Goal: Navigation & Orientation: Find specific page/section

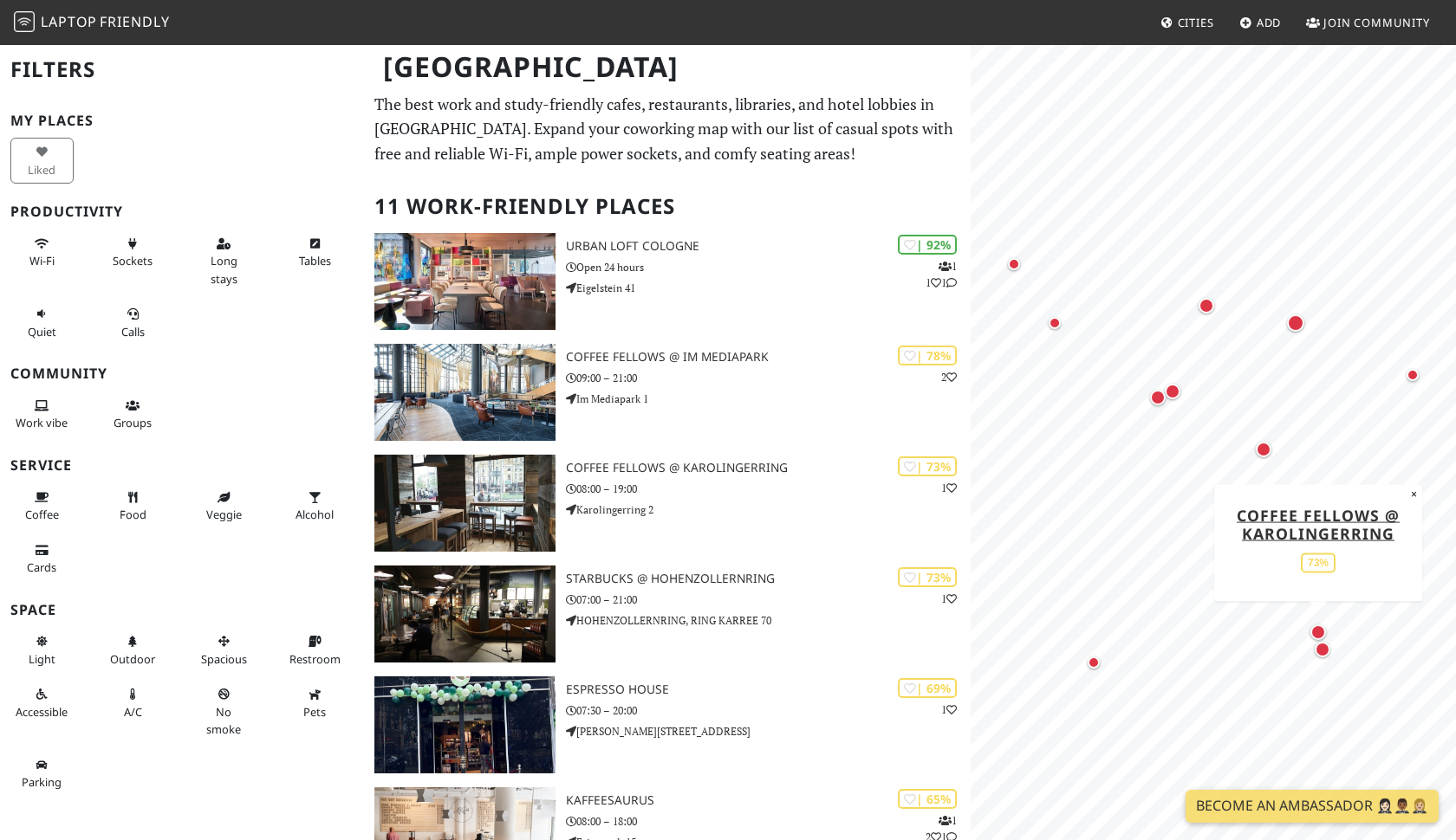
click at [1325, 649] on div "Map marker" at bounding box center [1322, 649] width 16 height 16
click at [1053, 320] on div "Map marker" at bounding box center [1054, 323] width 12 height 12
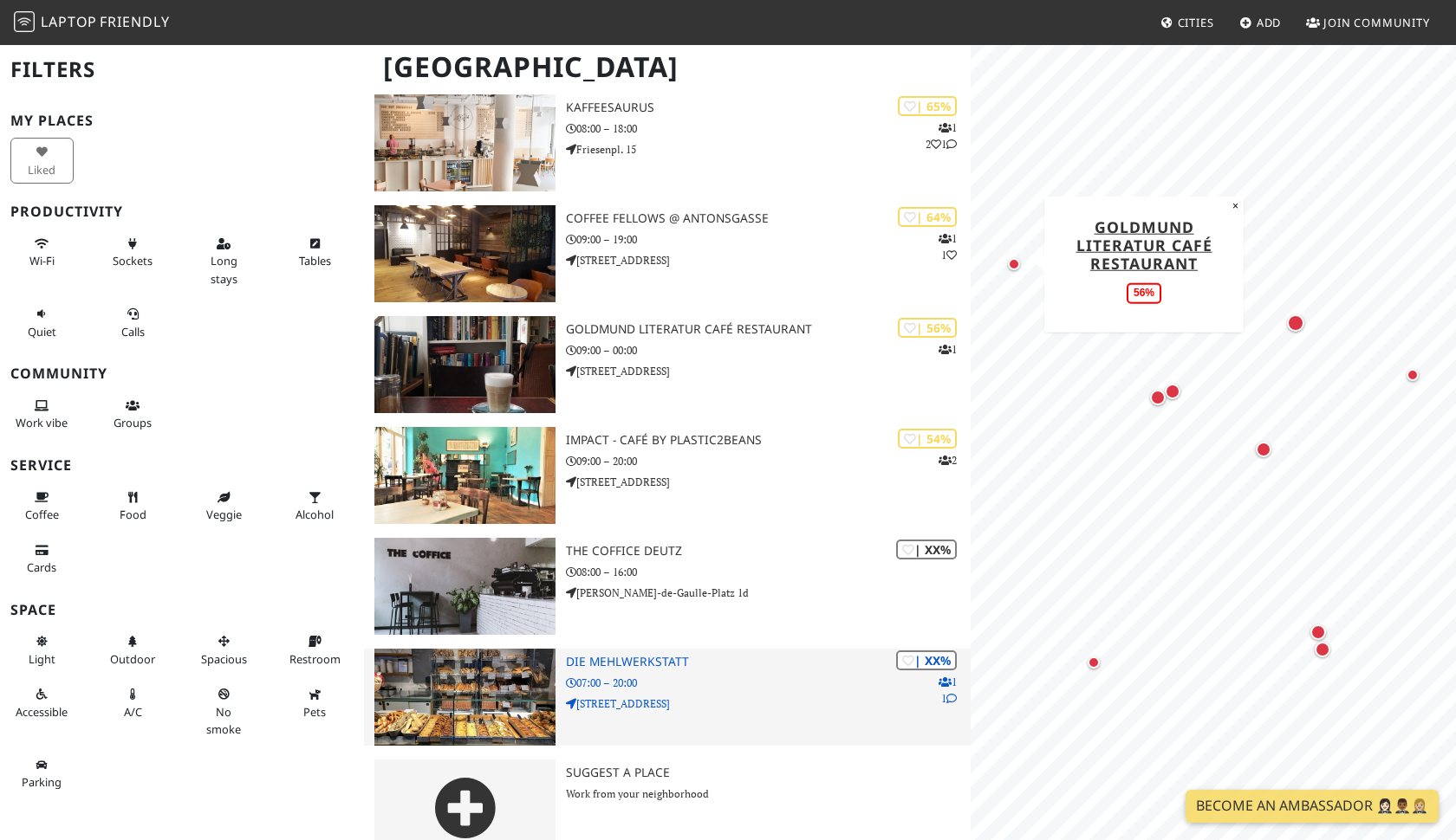
scroll to position [705, 0]
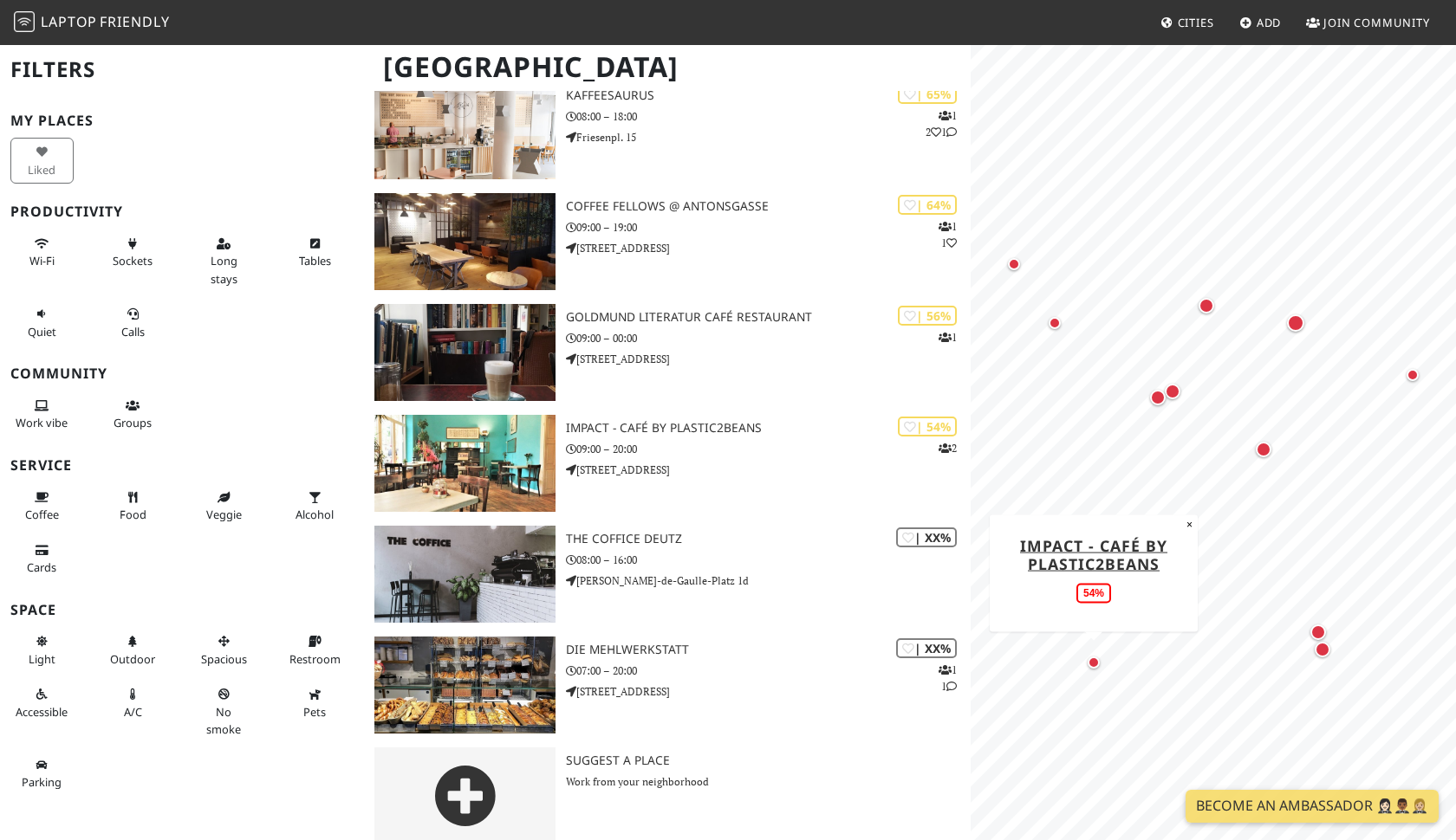
click at [1093, 657] on div "Map marker" at bounding box center [1093, 662] width 12 height 12
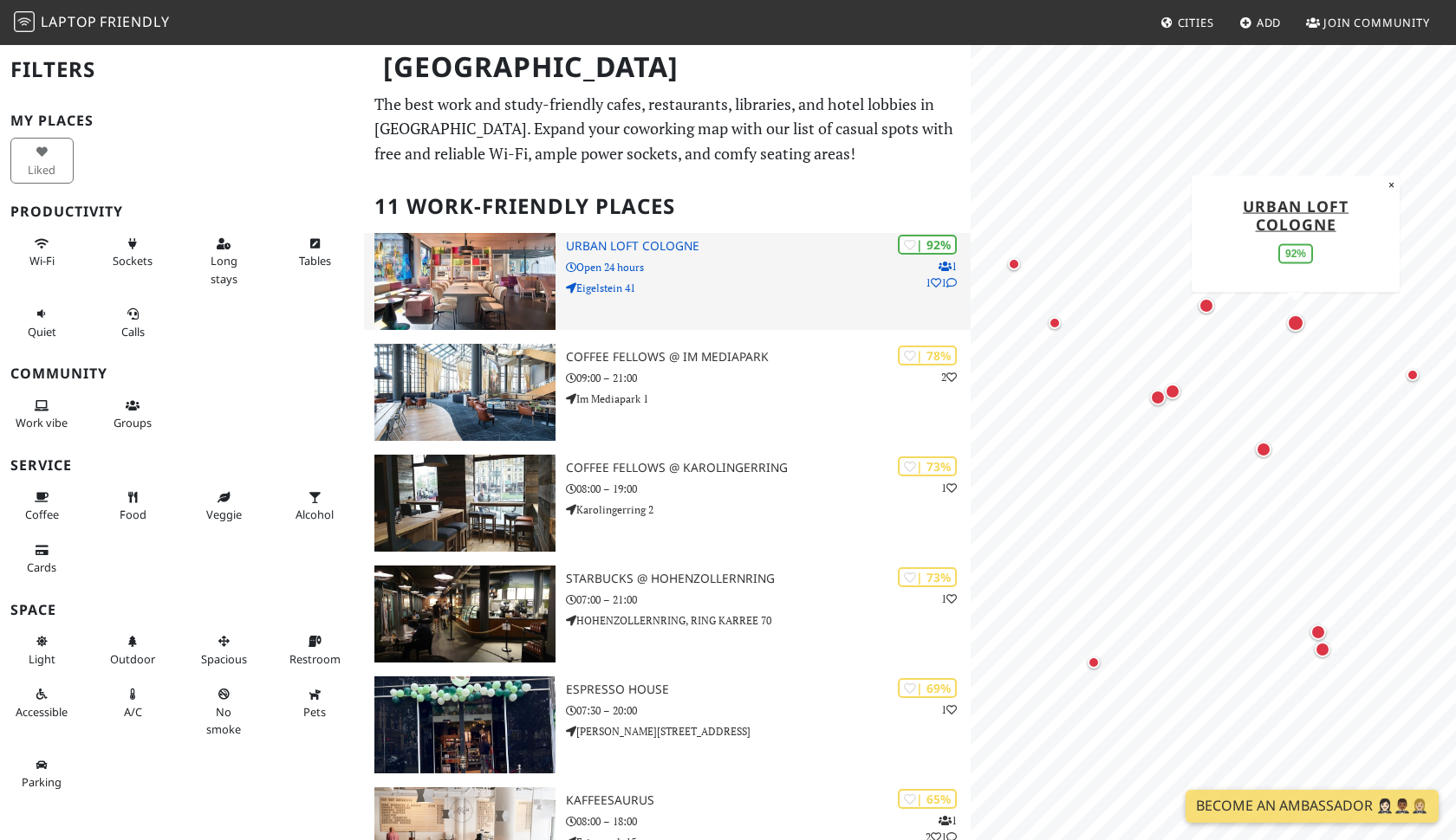
scroll to position [0, 0]
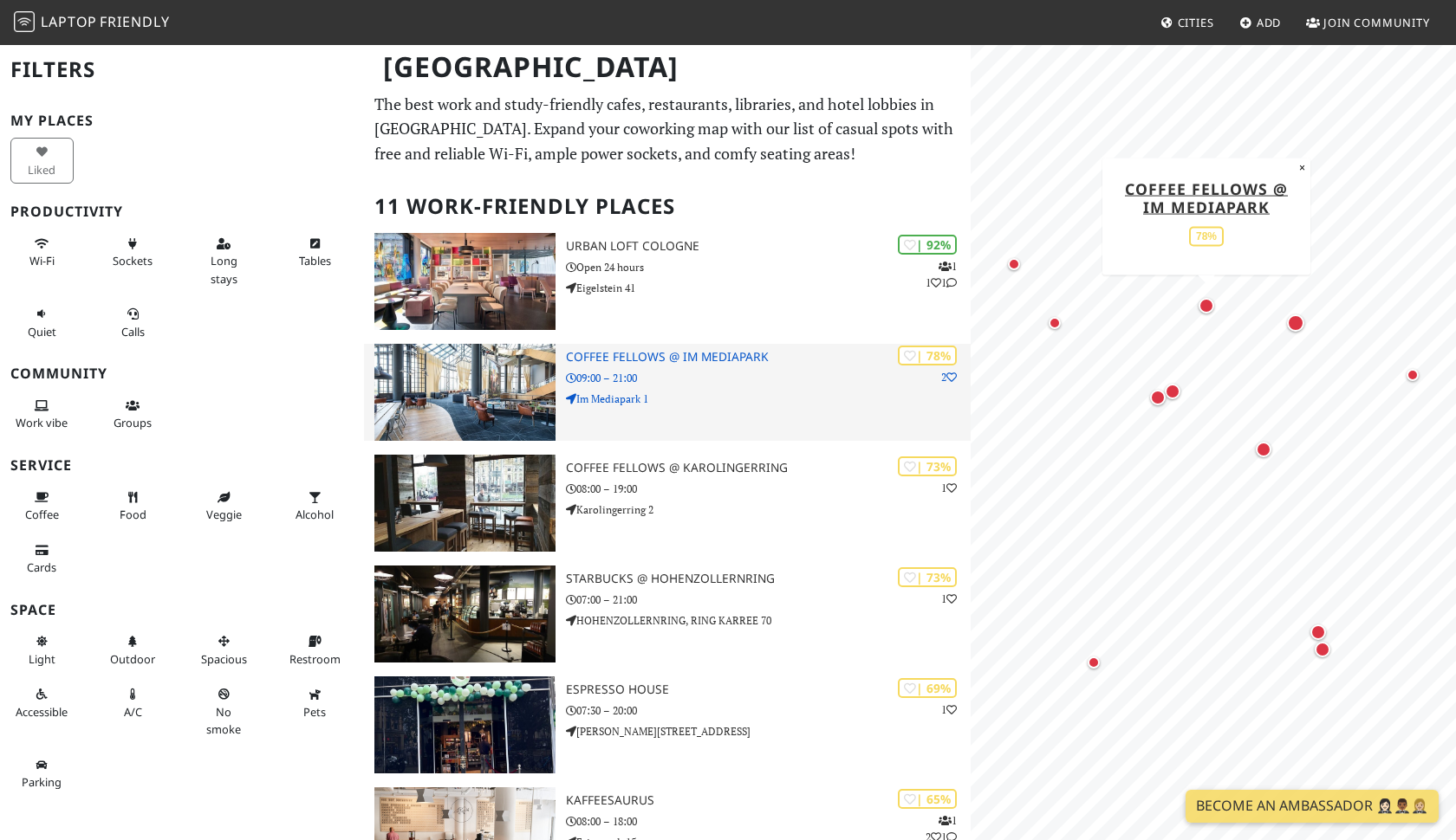
click at [740, 355] on h3 "Coffee Fellows @ Im Mediapark" at bounding box center [767, 357] width 404 height 15
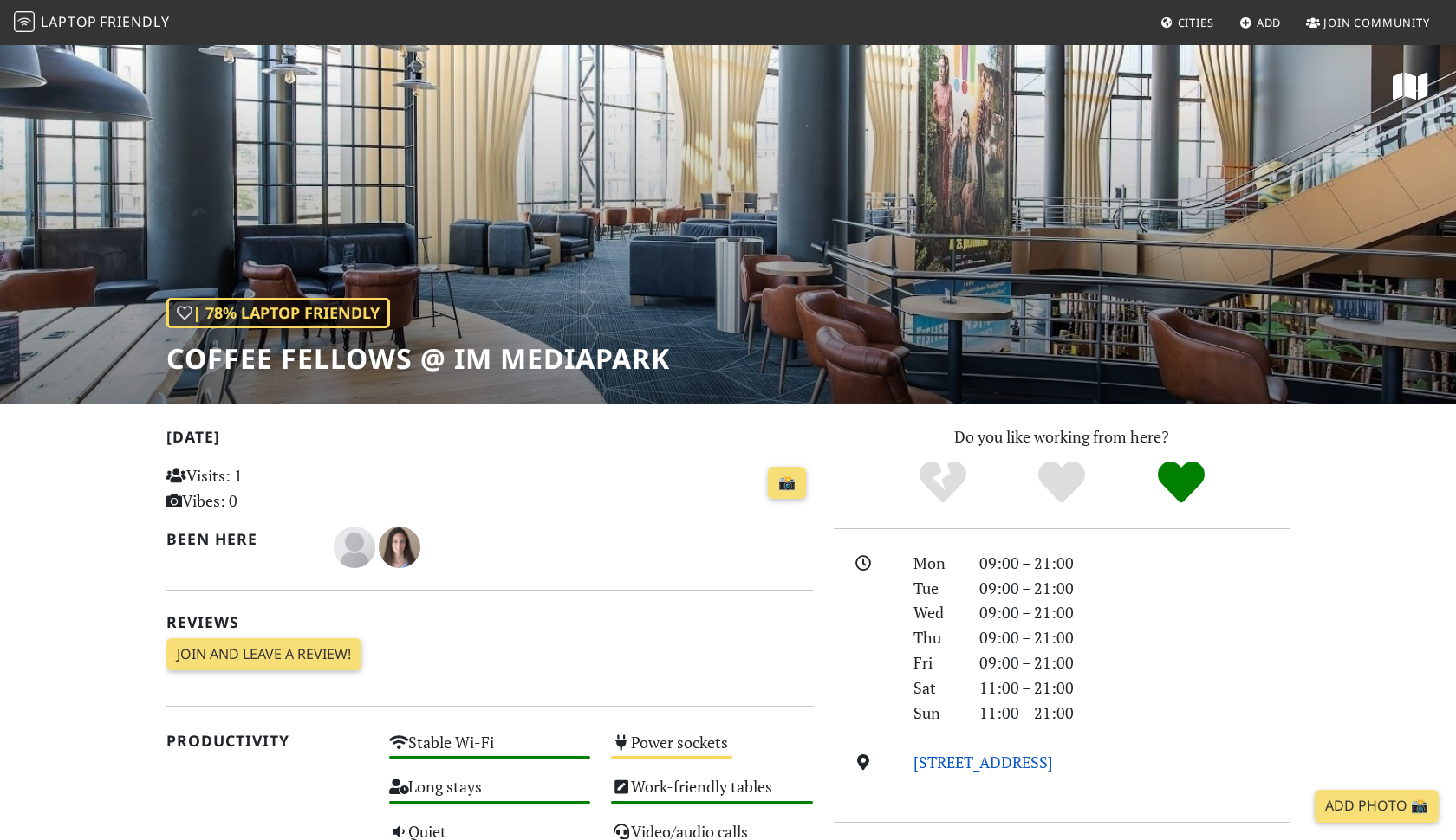
click at [1023, 758] on link "[STREET_ADDRESS]" at bounding box center [983, 762] width 140 height 20
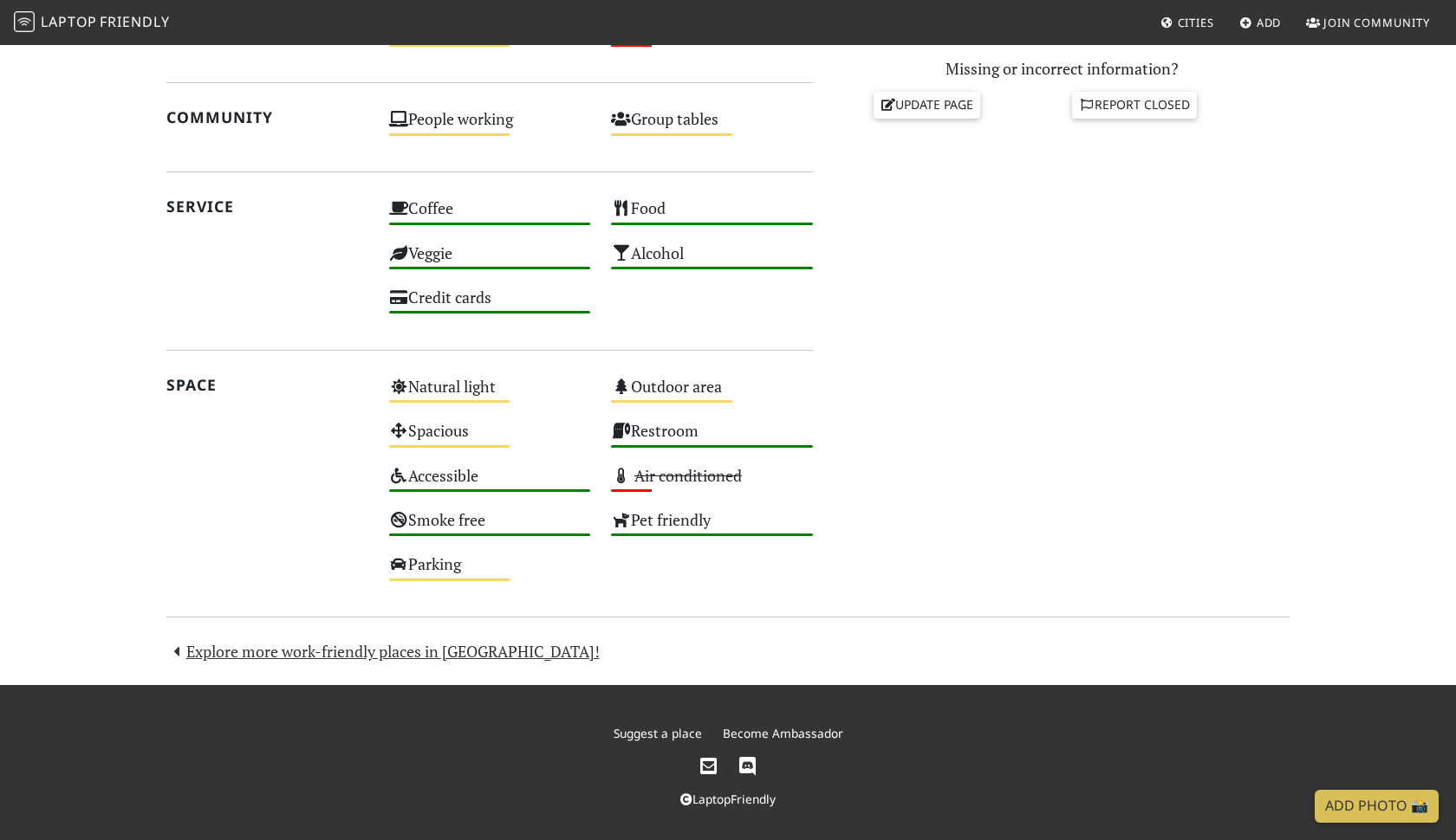
scroll to position [787, 0]
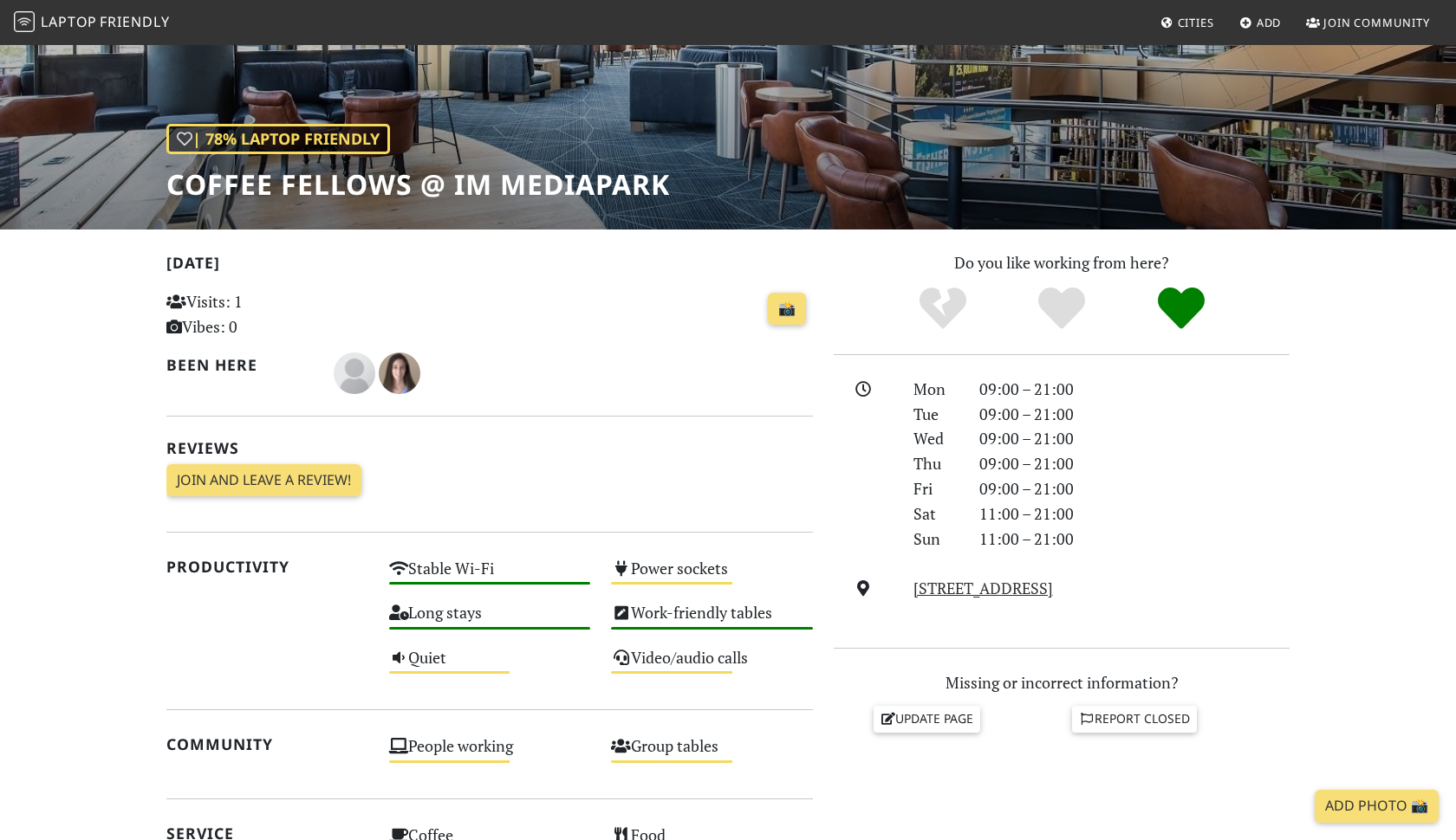
scroll to position [206, 0]
